Goal: Entertainment & Leisure: Consume media (video, audio)

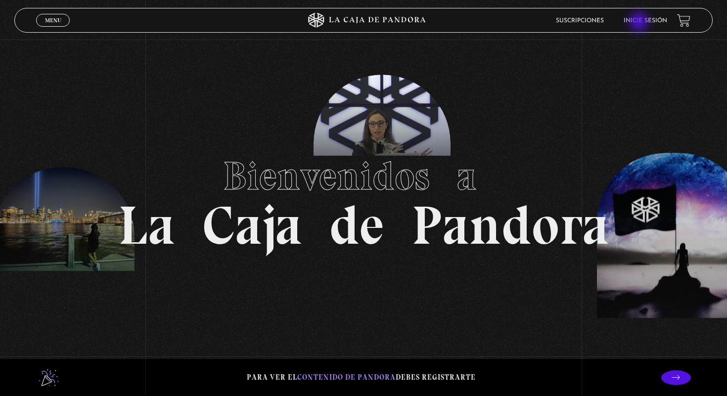
click at [640, 23] on link "Inicie sesión" at bounding box center [646, 21] width 44 height 6
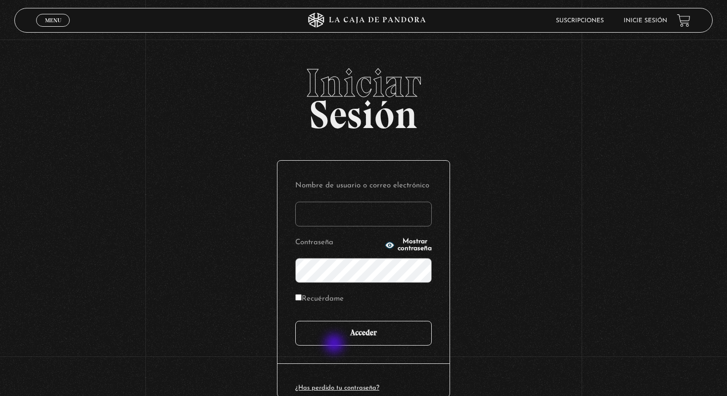
type input "[EMAIL_ADDRESS][DOMAIN_NAME]"
click at [337, 339] on input "Acceder" at bounding box center [363, 333] width 137 height 25
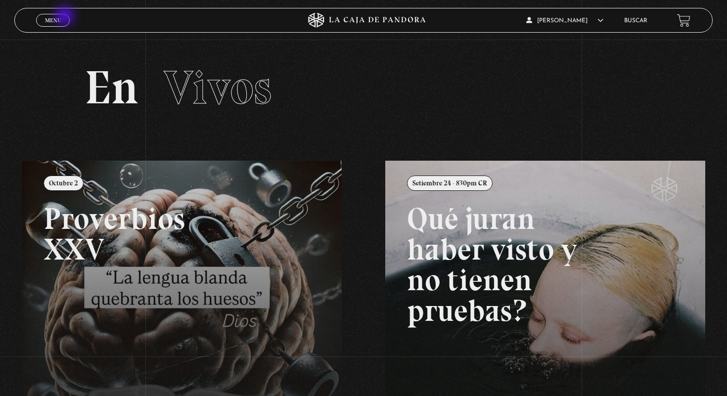
click at [61, 19] on link "Menu Cerrar" at bounding box center [53, 20] width 34 height 13
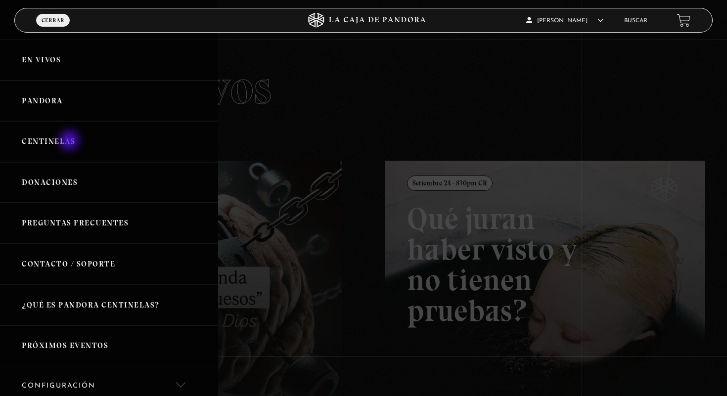
click at [70, 141] on link "Centinelas" at bounding box center [109, 141] width 218 height 41
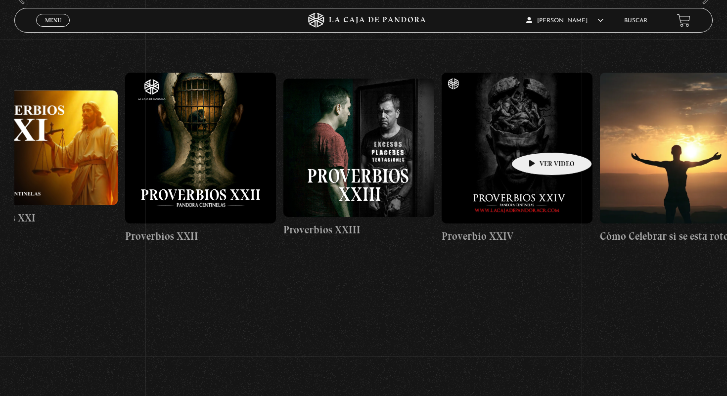
scroll to position [0, 3716]
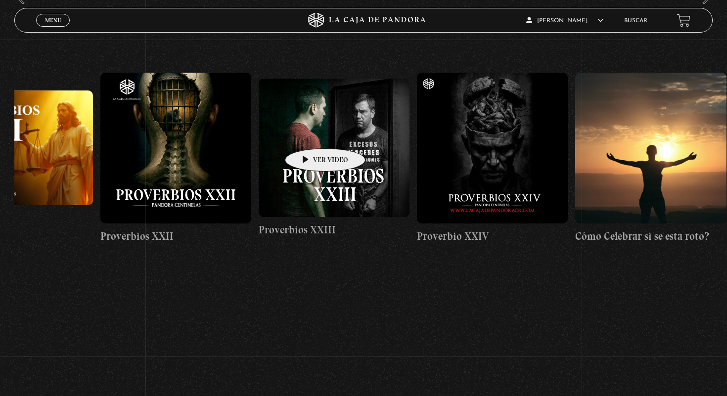
click at [310, 134] on figure at bounding box center [334, 148] width 151 height 138
